Goal: Find specific page/section: Find specific page/section

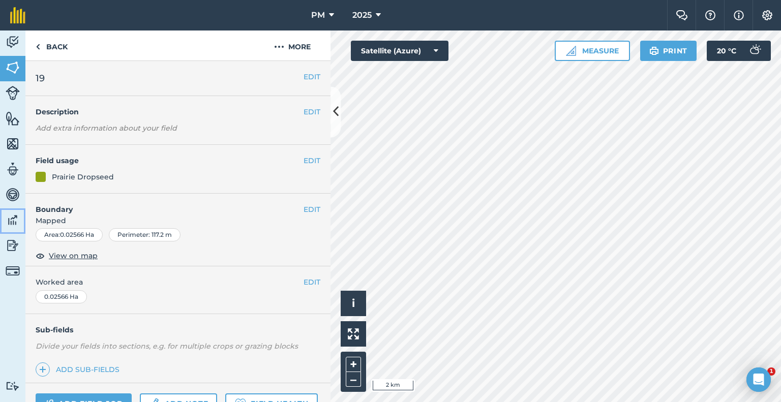
click at [10, 215] on img at bounding box center [13, 219] width 14 height 15
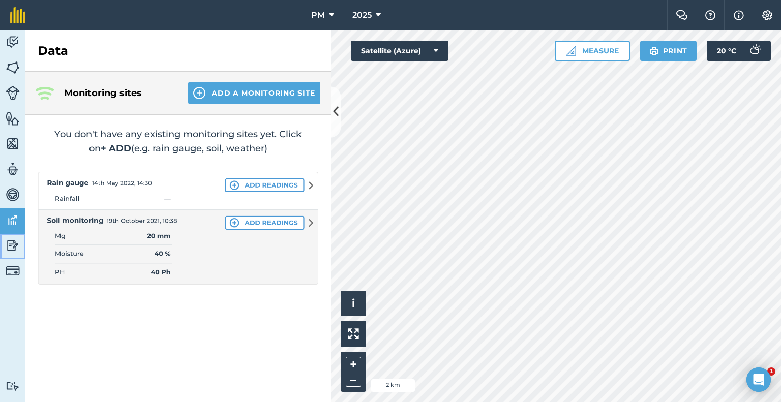
click at [17, 246] on img at bounding box center [13, 245] width 14 height 15
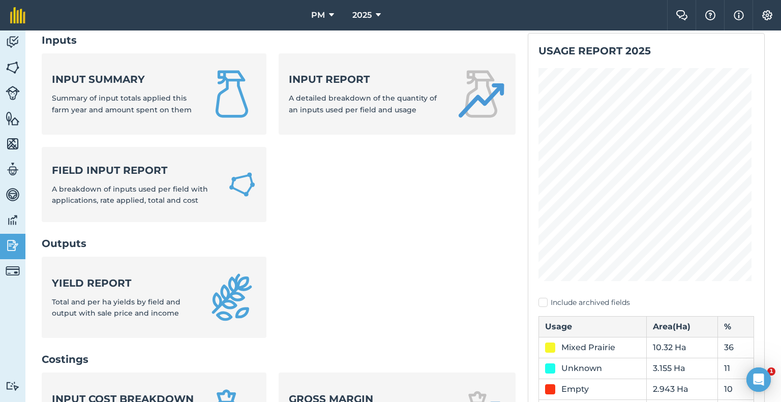
scroll to position [63, 0]
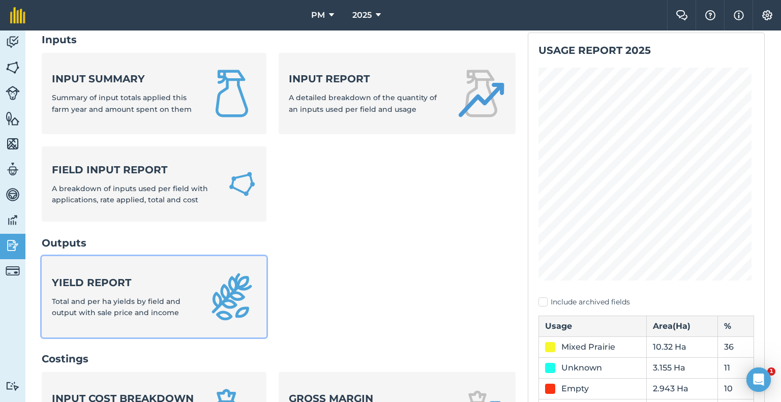
click at [90, 286] on strong "Yield report" at bounding box center [123, 282] width 143 height 14
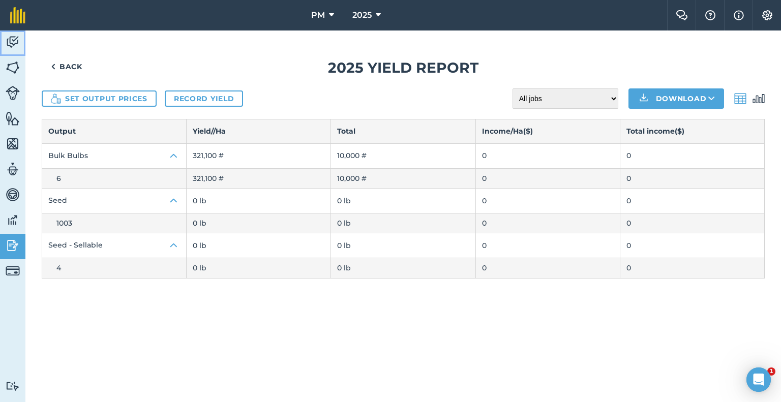
click at [14, 39] on img at bounding box center [13, 42] width 14 height 15
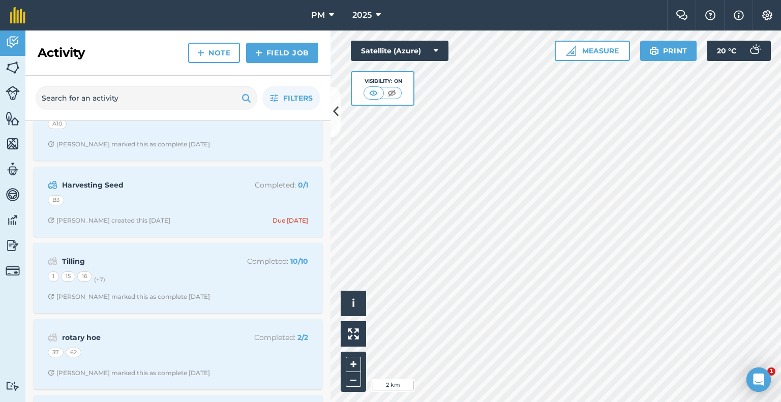
scroll to position [341, 0]
click at [11, 245] on img at bounding box center [13, 245] width 14 height 15
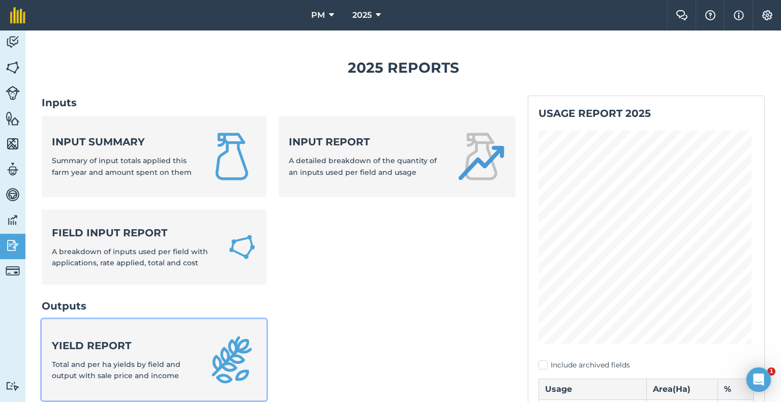
click at [124, 346] on strong "Yield report" at bounding box center [123, 345] width 143 height 14
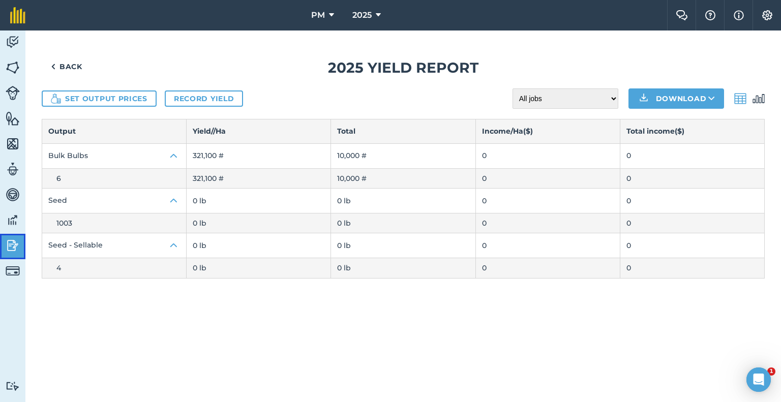
click at [10, 247] on img at bounding box center [13, 245] width 14 height 15
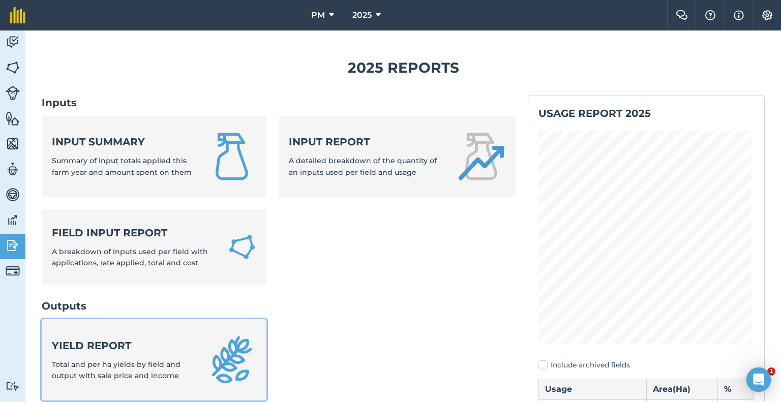
click at [133, 344] on strong "Yield report" at bounding box center [123, 345] width 143 height 14
